Goal: Transaction & Acquisition: Purchase product/service

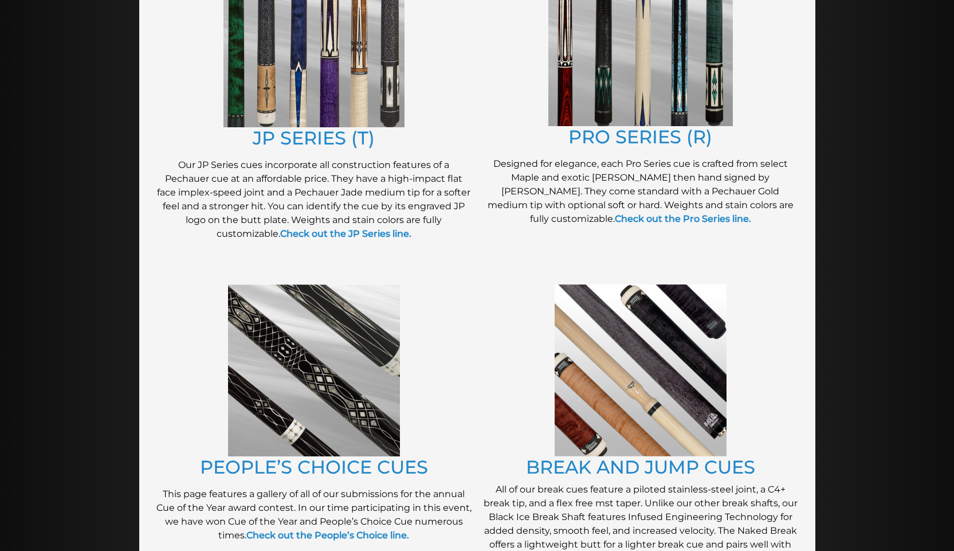
scroll to position [755, 0]
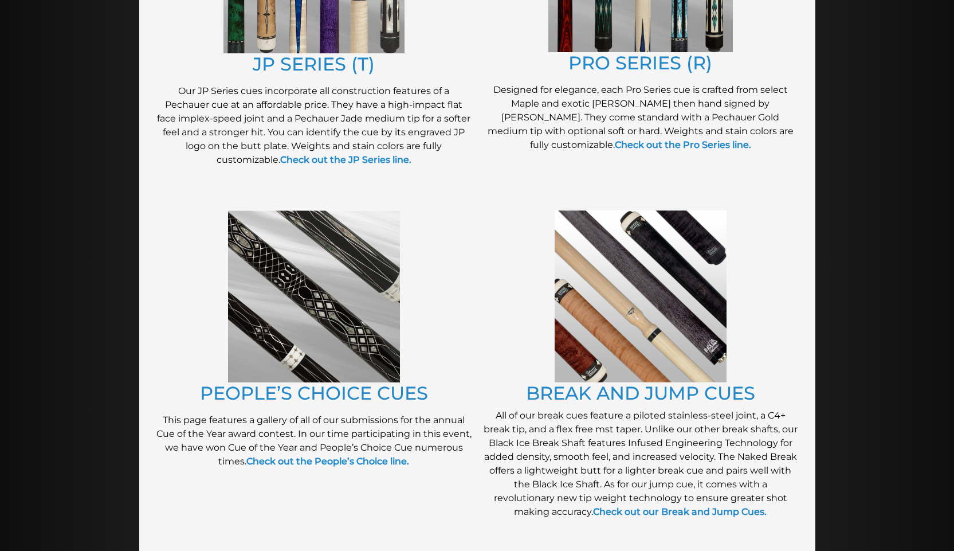
click at [618, 314] on img at bounding box center [641, 296] width 172 height 172
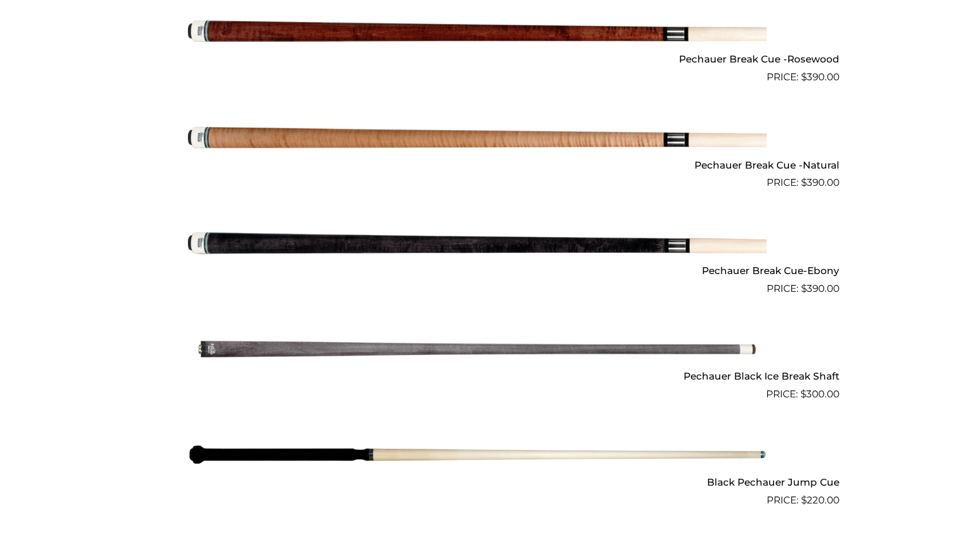
scroll to position [661, 0]
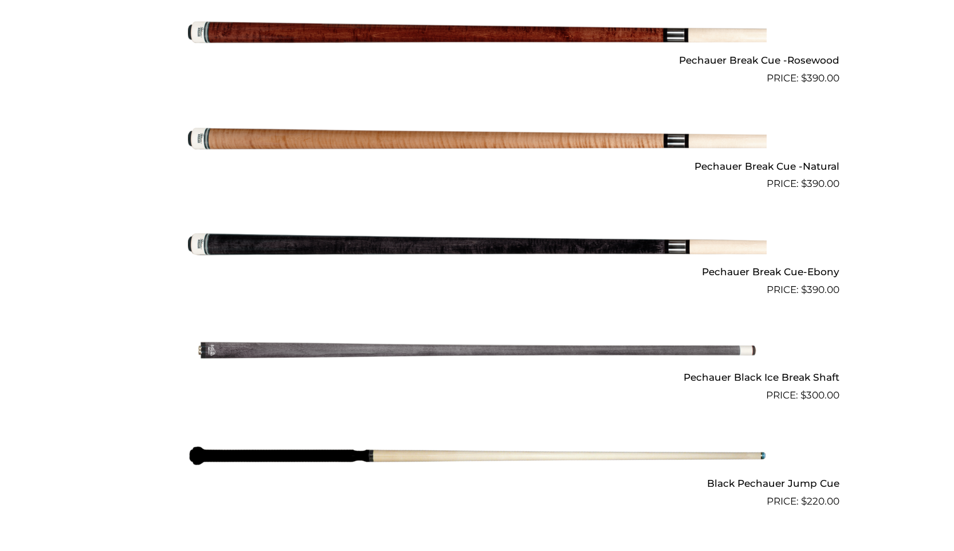
click at [782, 378] on h2 "Pechauer Black Ice Break Shaft" at bounding box center [477, 377] width 724 height 21
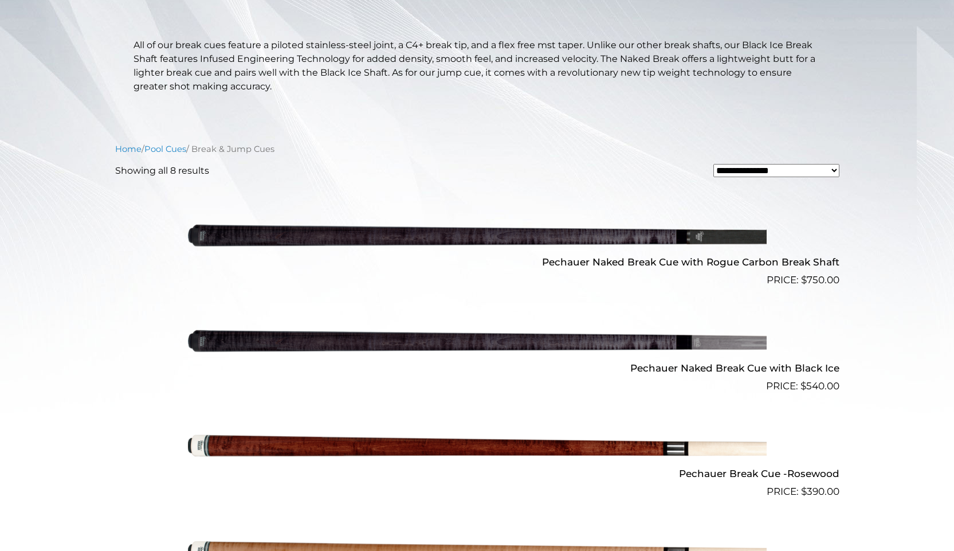
scroll to position [241, 0]
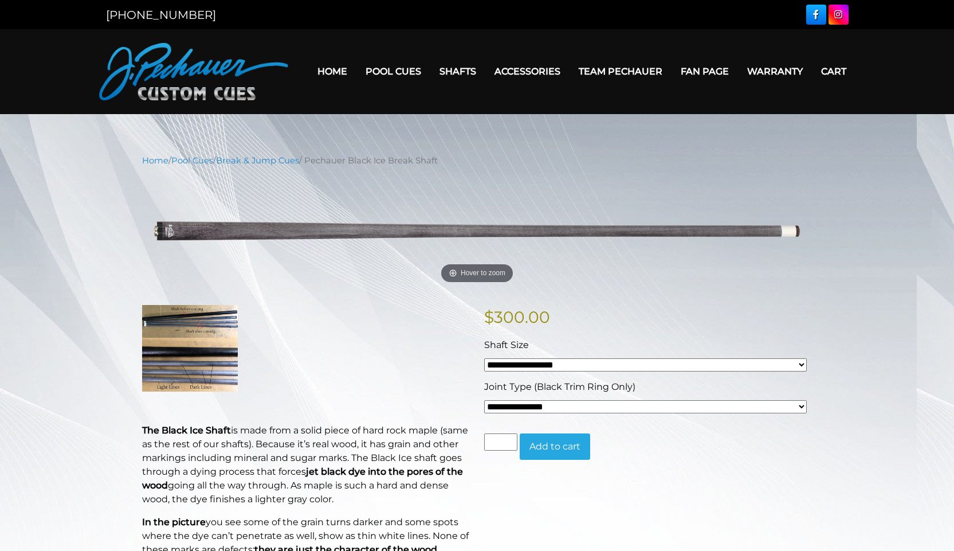
click at [801, 364] on select "**********" at bounding box center [645, 364] width 323 height 13
click at [213, 368] on img at bounding box center [190, 348] width 96 height 86
